Goal: Task Accomplishment & Management: Manage account settings

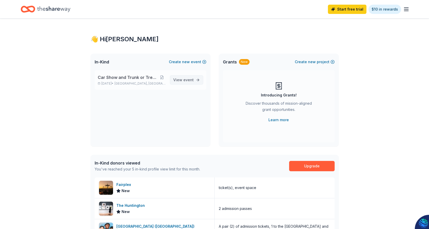
click at [179, 81] on span "View event" at bounding box center [183, 80] width 20 height 6
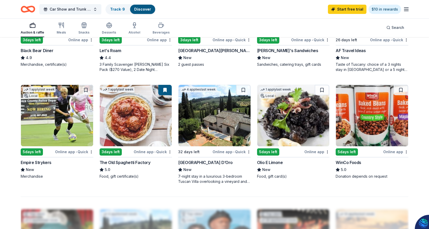
scroll to position [362, 0]
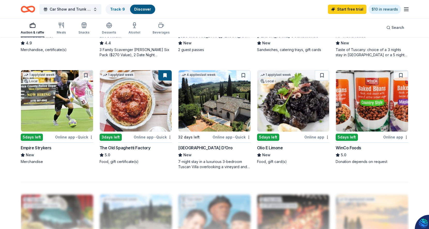
click at [350, 136] on div "5 days left" at bounding box center [346, 137] width 22 height 7
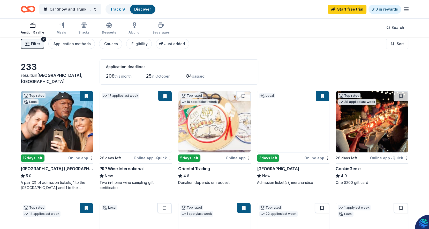
scroll to position [0, 0]
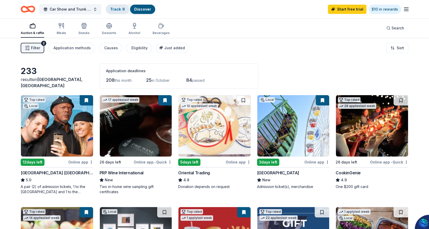
click at [121, 11] on link "Track · 9" at bounding box center [117, 9] width 15 height 4
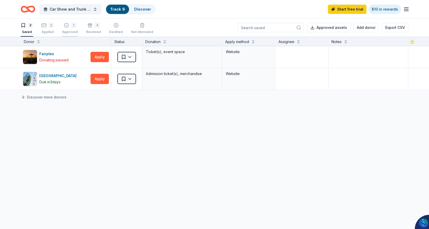
click at [66, 26] on icon "button" at bounding box center [66, 25] width 5 height 5
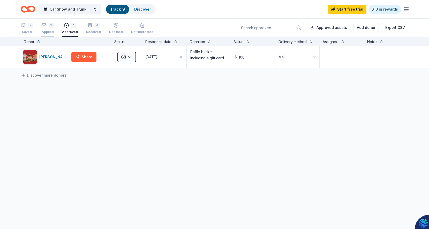
click at [47, 30] on div "Applied" at bounding box center [47, 32] width 12 height 4
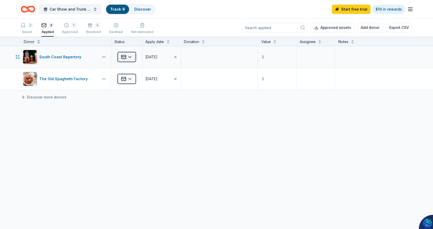
click at [131, 55] on html "10% Car Show and Trunk or Treat Family Zone Track · 9 Discover Start free trial…" at bounding box center [216, 114] width 433 height 229
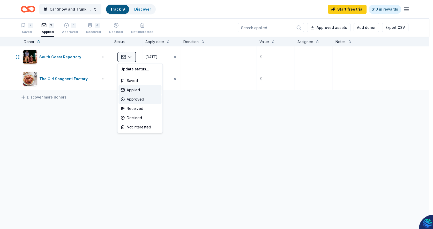
click at [136, 98] on div "Approved" at bounding box center [139, 99] width 43 height 9
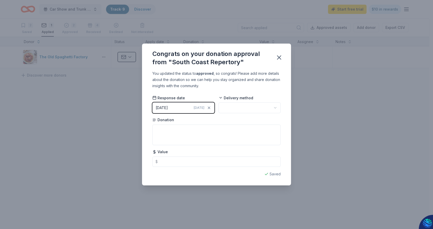
click at [265, 108] on html "10% Car Show and Trunk or Treat Family Zone Track · 9 Discover Start free trial…" at bounding box center [216, 114] width 433 height 229
click at [160, 131] on textarea at bounding box center [216, 135] width 128 height 21
click at [279, 58] on icon "button" at bounding box center [279, 58] width 4 height 4
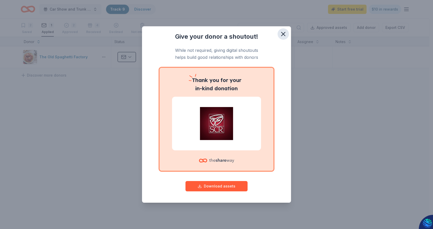
click at [283, 33] on icon "button" at bounding box center [282, 33] width 7 height 7
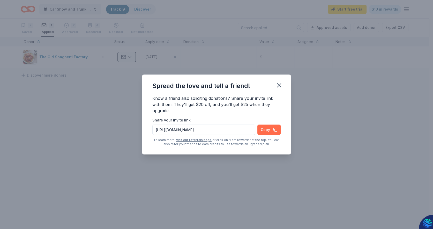
click at [265, 130] on button "Copy" at bounding box center [268, 130] width 23 height 10
click at [279, 82] on icon "button" at bounding box center [278, 85] width 7 height 7
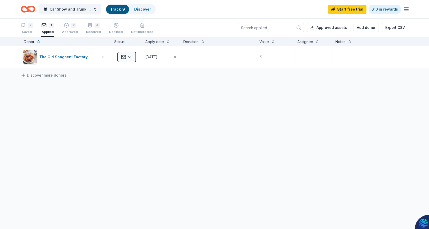
click at [47, 26] on div "1" at bounding box center [47, 25] width 12 height 5
click at [91, 27] on div "4" at bounding box center [93, 25] width 15 height 5
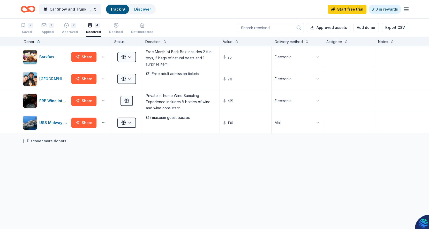
click at [45, 142] on link "Discover more donors" at bounding box center [44, 141] width 46 height 6
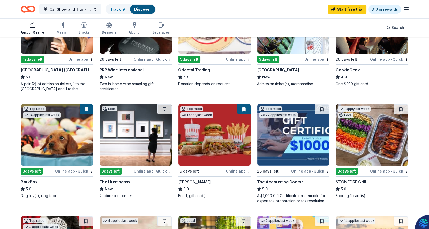
scroll to position [26, 0]
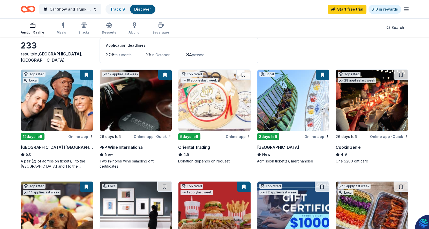
click at [136, 107] on img at bounding box center [136, 100] width 72 height 61
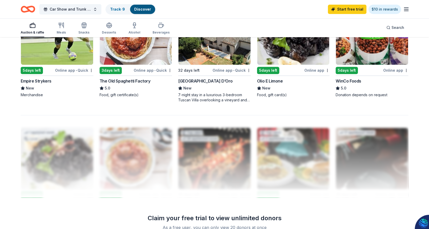
scroll to position [362, 0]
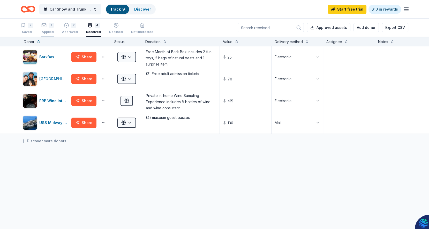
click at [48, 25] on div "1" at bounding box center [47, 25] width 12 height 5
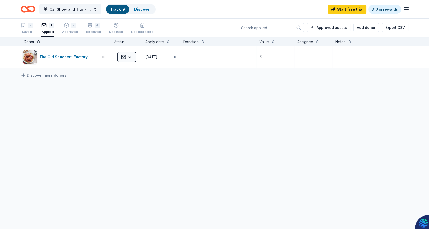
click at [38, 42] on button at bounding box center [38, 41] width 4 height 5
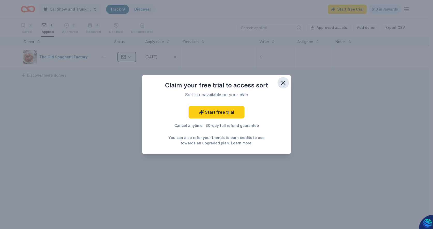
click at [282, 82] on icon "button" at bounding box center [283, 83] width 4 height 4
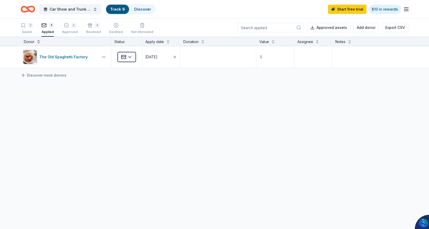
click at [37, 43] on button at bounding box center [38, 41] width 4 height 5
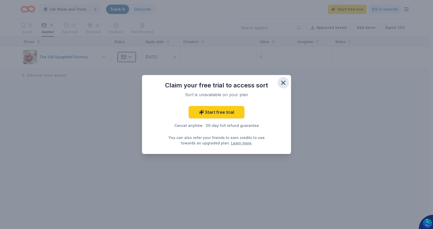
click at [284, 82] on icon "button" at bounding box center [283, 83] width 4 height 4
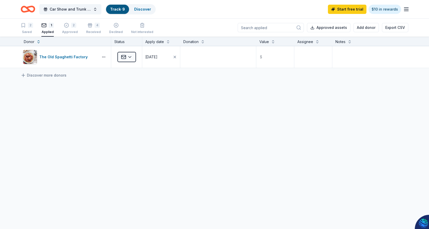
click at [404, 8] on line "button" at bounding box center [406, 8] width 4 height 0
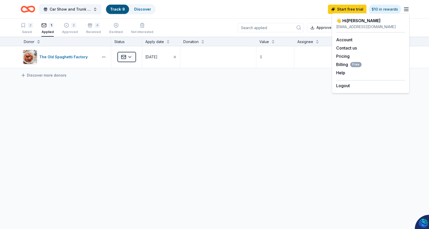
click at [200, 124] on div "The Old Spaghetti Factory Applied 08/04/2025 $ Discover more donors" at bounding box center [214, 105] width 429 height 119
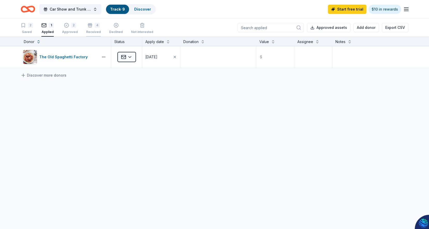
click at [95, 27] on div "4" at bounding box center [97, 25] width 5 height 5
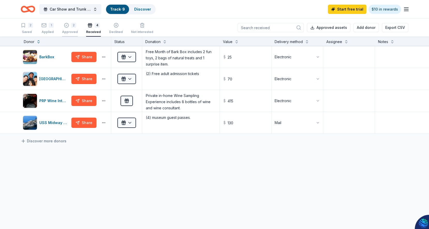
click at [67, 32] on div "Approved" at bounding box center [70, 32] width 16 height 4
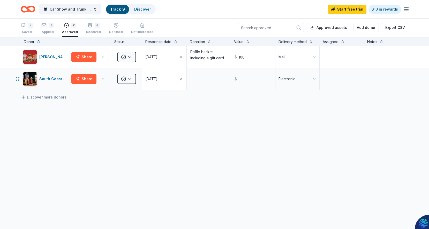
click at [157, 80] on div "09/22/2025" at bounding box center [151, 79] width 12 height 6
click at [191, 122] on button "4" at bounding box center [191, 121] width 9 height 9
click at [243, 80] on input "text" at bounding box center [252, 79] width 43 height 21
type input "150.00"
click at [193, 79] on textarea at bounding box center [208, 79] width 43 height 21
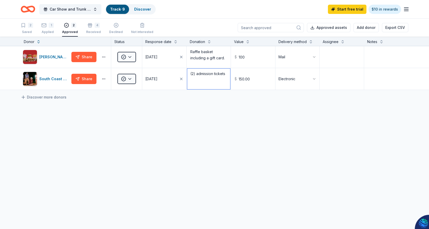
type textarea "(2) admission tickets"
click at [306, 129] on div "Portillo's Share Approved 07/18/2025 Raffle basket including a gift card. $ 100…" at bounding box center [214, 116] width 429 height 141
click at [49, 27] on div "1" at bounding box center [51, 25] width 5 height 5
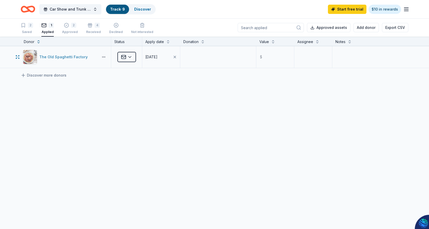
click at [60, 59] on div "The Old Spaghetti Factory" at bounding box center [64, 57] width 50 height 6
click at [131, 56] on html "10% Car Show and Trunk or Treat Family Zone Track · 9 Discover Start free trial…" at bounding box center [214, 114] width 429 height 229
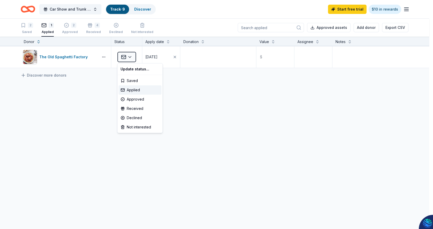
click at [31, 26] on html "10% Car Show and Trunk or Treat Family Zone Track · 9 Discover Start free trial…" at bounding box center [216, 114] width 433 height 229
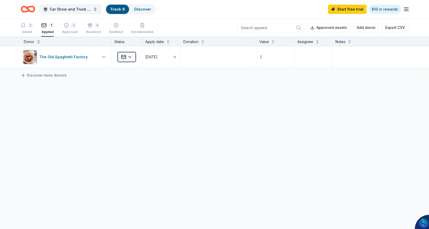
click at [31, 26] on div "2" at bounding box center [30, 25] width 5 height 5
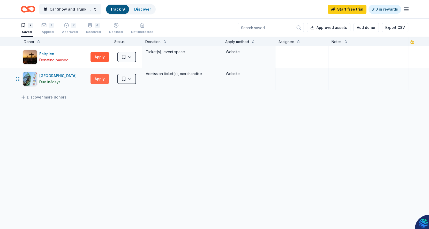
click at [104, 79] on button "Apply" at bounding box center [99, 79] width 18 height 10
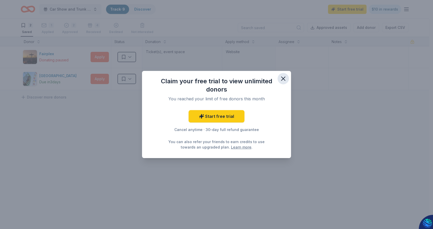
click at [283, 75] on icon "button" at bounding box center [282, 78] width 7 height 7
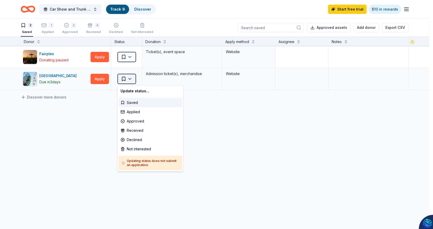
click at [132, 79] on html "10% Car Show and Trunk or Treat Family Zone Track · 9 Discover Start free trial…" at bounding box center [216, 114] width 433 height 229
click at [141, 124] on div "Approved" at bounding box center [150, 121] width 64 height 9
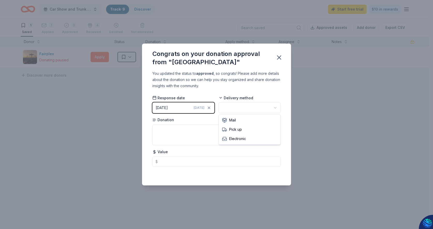
click at [274, 109] on html "10% Car Show and Trunk or Treat Family Zone Track · 9 Discover Start free trial…" at bounding box center [216, 114] width 433 height 229
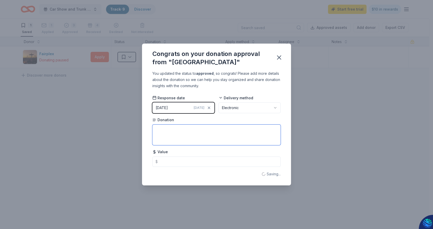
click at [163, 130] on textarea at bounding box center [216, 135] width 128 height 21
click at [178, 106] on button "09/22/2025 Today" at bounding box center [183, 108] width 62 height 11
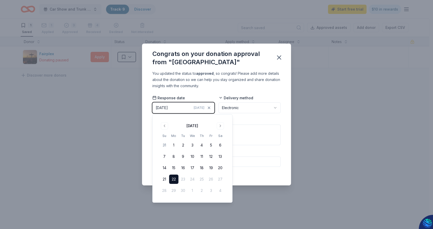
click at [319, 145] on div "Congrats on your donation approval from "Pacific Park" You updated the status t…" at bounding box center [216, 114] width 433 height 229
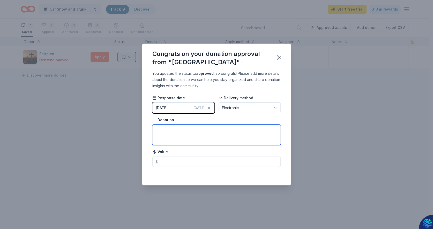
click at [158, 129] on textarea at bounding box center [216, 135] width 128 height 21
type textarea "(2) Unlimited Ride Wristbands"
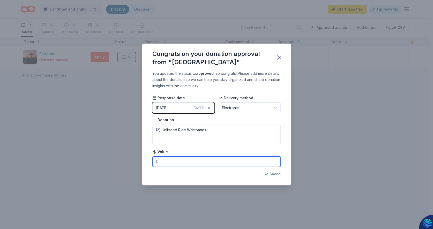
click at [164, 163] on input "text" at bounding box center [216, 162] width 128 height 10
type input "100"
type textarea "(2) Unlimited Ride Wristband"
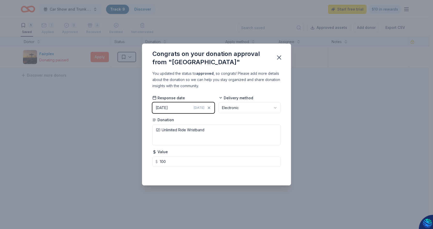
type input "100.00"
click at [200, 108] on span "Today" at bounding box center [199, 108] width 11 height 4
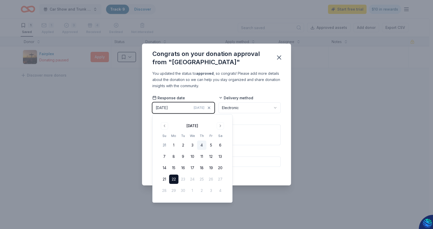
click at [202, 145] on button "4" at bounding box center [201, 145] width 9 height 9
click at [279, 59] on icon "button" at bounding box center [278, 57] width 7 height 7
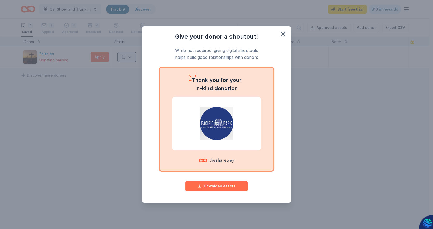
click at [218, 187] on button "Download assets" at bounding box center [216, 186] width 62 height 10
click at [282, 34] on icon "button" at bounding box center [282, 33] width 7 height 7
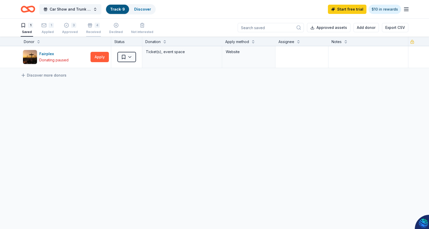
click at [95, 28] on div "4 Received" at bounding box center [93, 28] width 15 height 11
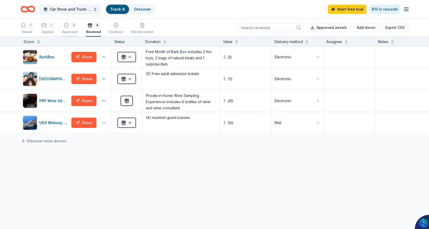
click at [72, 25] on div "3" at bounding box center [73, 22] width 5 height 5
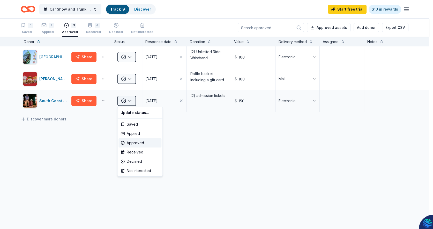
click at [129, 102] on html "10% Car Show and Trunk or Treat Family Zone Track · 9 Discover Start free trial…" at bounding box center [216, 114] width 433 height 229
click at [136, 150] on div "Received" at bounding box center [139, 152] width 43 height 9
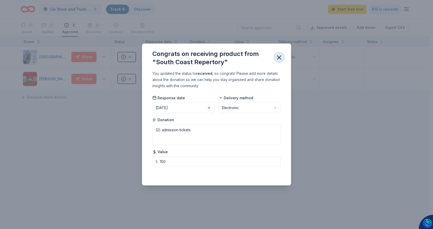
click at [278, 57] on icon "button" at bounding box center [279, 58] width 4 height 4
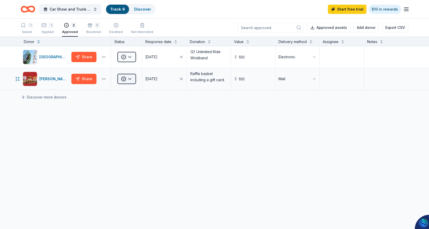
click at [130, 78] on html "10% Car Show and Trunk or Treat Family Zone Track · 9 Discover Start free trial…" at bounding box center [214, 114] width 429 height 229
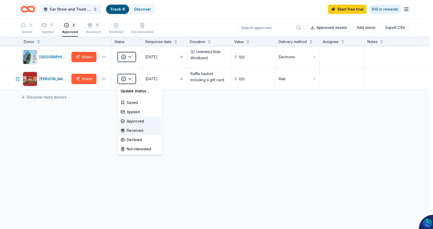
click at [134, 131] on div "Received" at bounding box center [139, 130] width 43 height 9
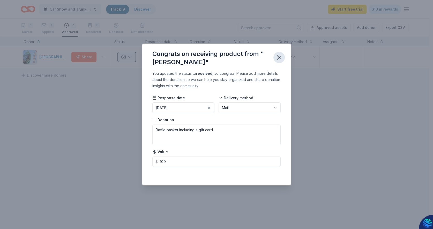
click at [280, 59] on icon "button" at bounding box center [279, 58] width 4 height 4
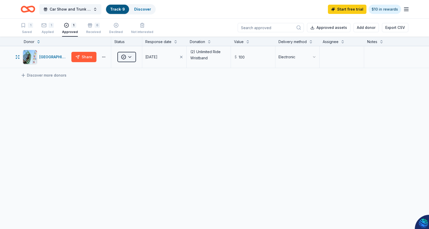
click at [131, 56] on html "10% Car Show and Trunk or Treat Family Zone Track · 9 Discover Start free trial…" at bounding box center [214, 114] width 429 height 229
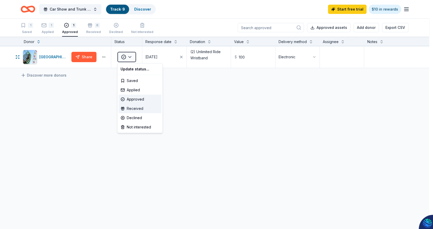
click at [134, 108] on div "Received" at bounding box center [139, 108] width 43 height 9
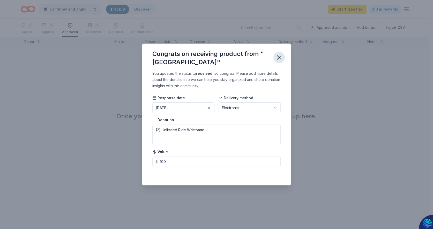
click at [278, 57] on icon "button" at bounding box center [278, 57] width 7 height 7
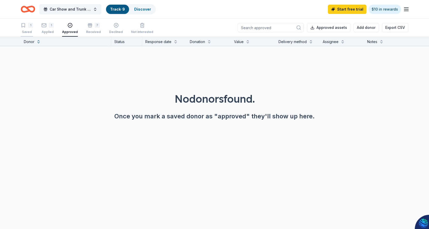
click at [30, 26] on div "1" at bounding box center [30, 25] width 5 height 5
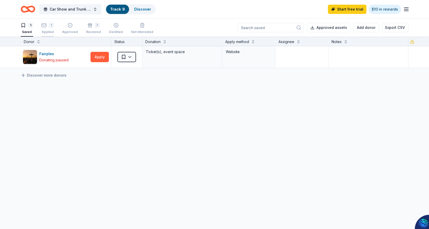
click at [48, 27] on div "1" at bounding box center [47, 25] width 12 height 5
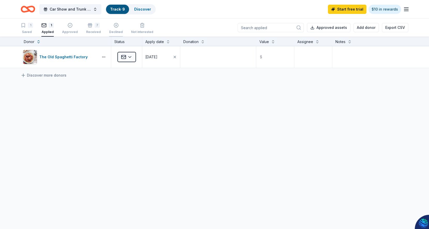
click at [113, 28] on div "Declined" at bounding box center [116, 28] width 14 height 11
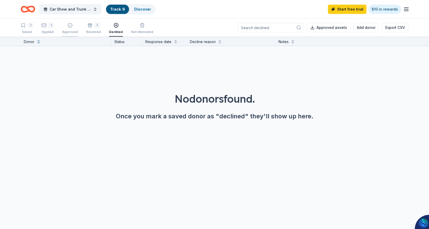
click at [70, 28] on div "Approved" at bounding box center [70, 25] width 16 height 11
click at [91, 26] on div "7" at bounding box center [93, 23] width 15 height 5
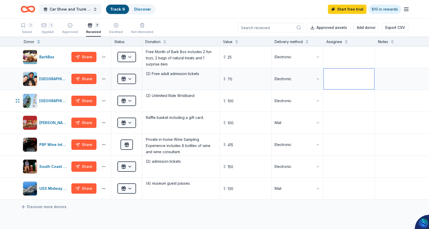
drag, startPoint x: 372, startPoint y: 103, endPoint x: 342, endPoint y: 71, distance: 43.1
click at [342, 71] on textarea at bounding box center [349, 79] width 50 height 21
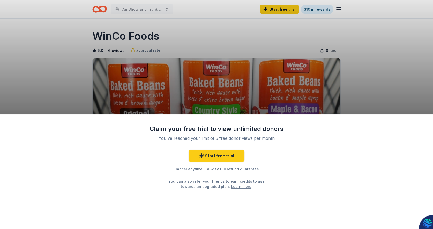
click at [181, 30] on div "Claim your free trial to view unlimited donors You've reached your limit of 5 f…" at bounding box center [216, 114] width 433 height 229
click at [268, 163] on div "Start free trial Cancel anytime · 30-day full refund guarantee You can also ref…" at bounding box center [216, 170] width 134 height 40
click at [207, 161] on link "Start free trial" at bounding box center [216, 156] width 56 height 12
